Goal: Communication & Community: Answer question/provide support

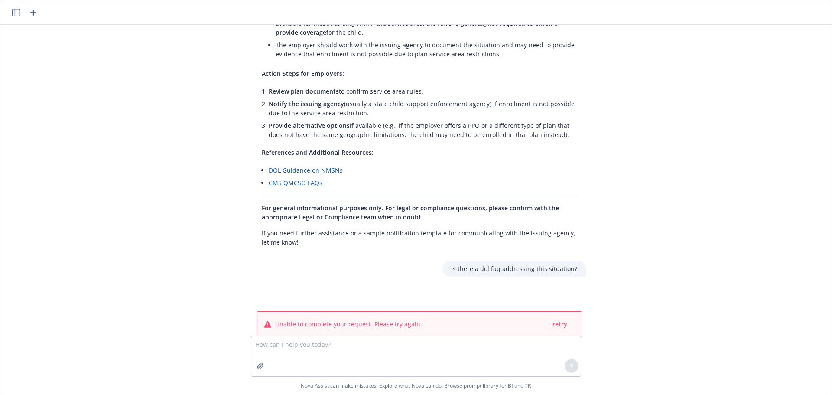
scroll to position [198, 0]
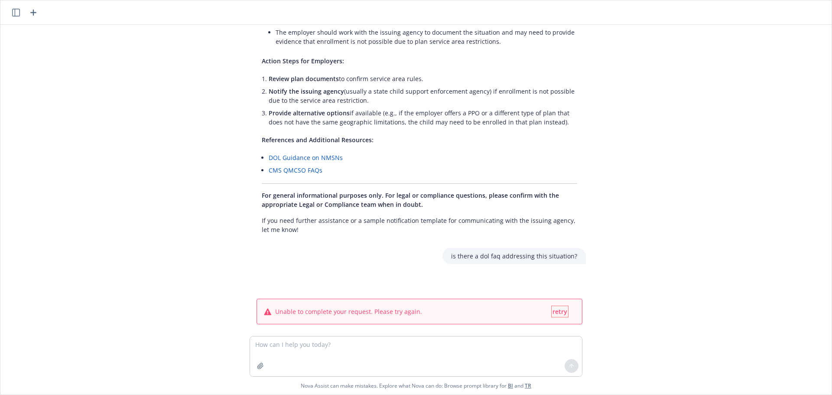
click at [559, 307] on span "retry" at bounding box center [560, 311] width 15 height 8
